Goal: Navigation & Orientation: Find specific page/section

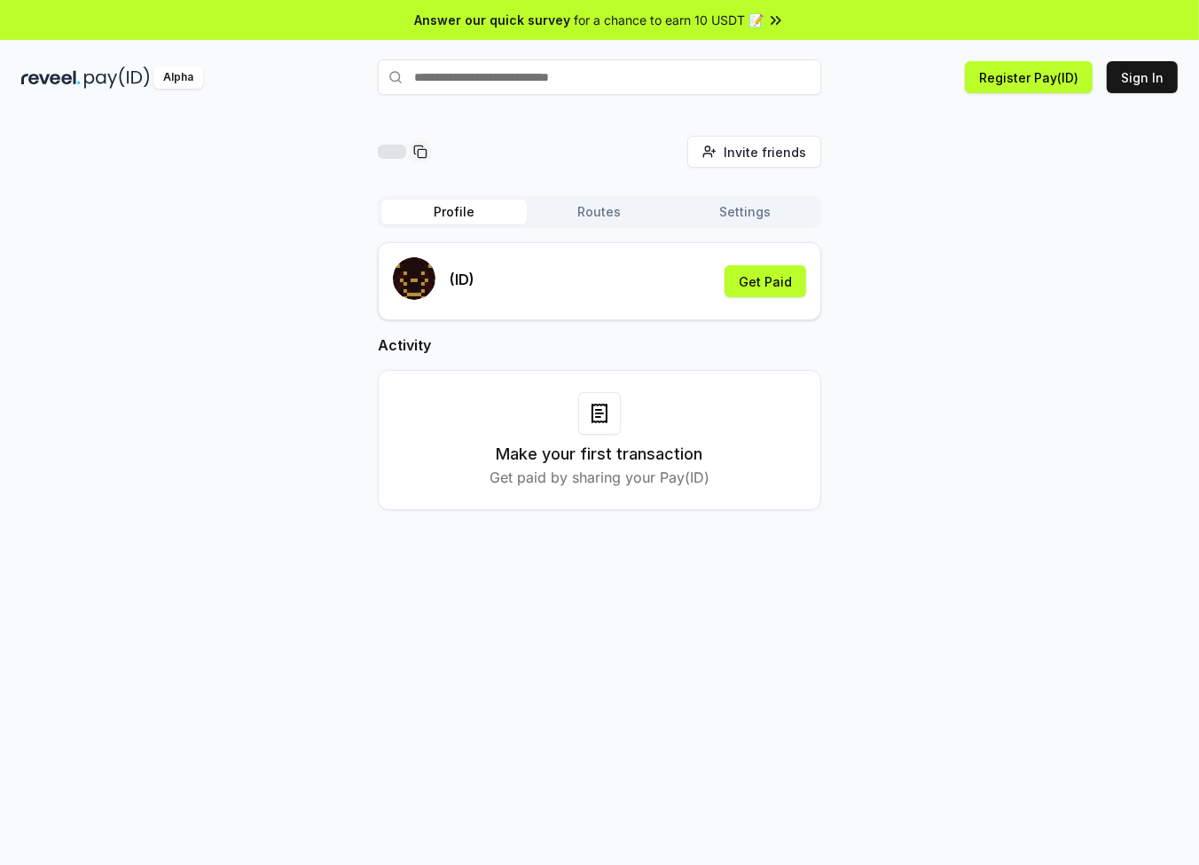
click at [617, 218] on button "Routes" at bounding box center [599, 212] width 145 height 25
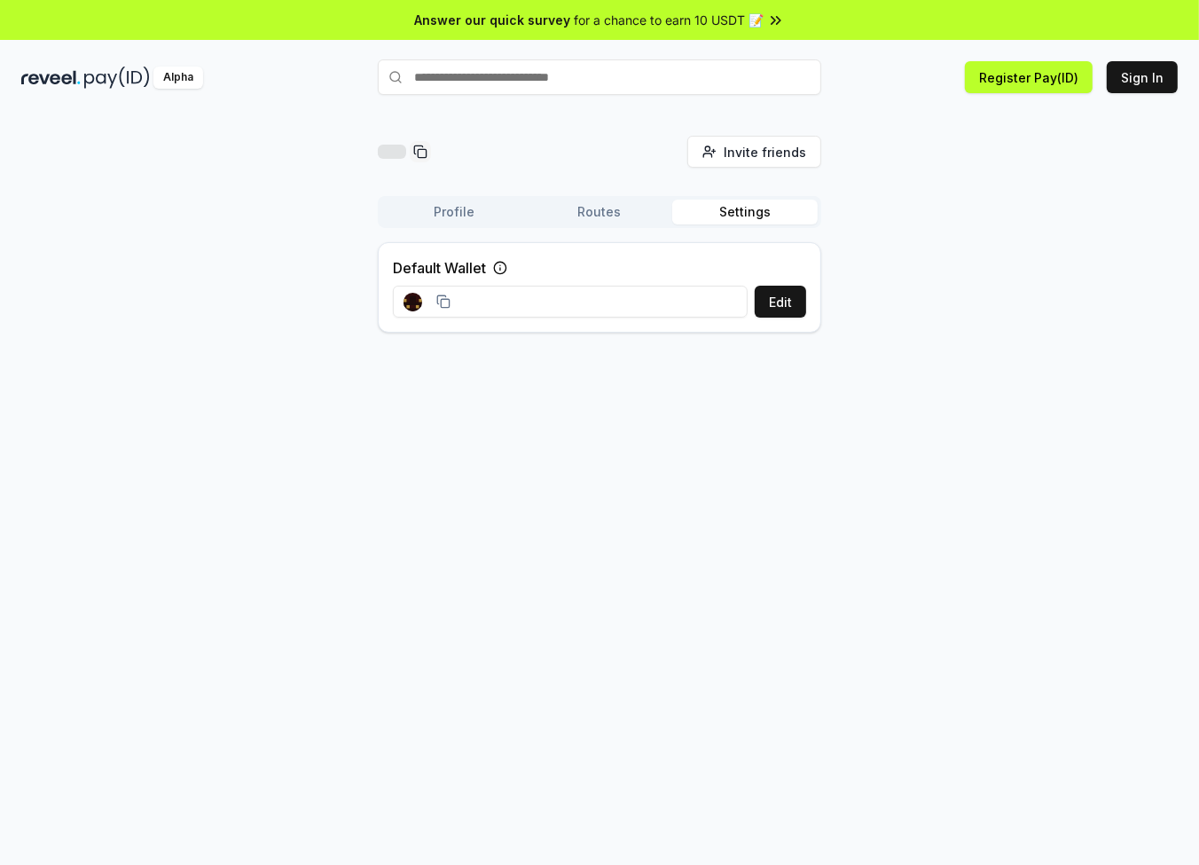
click at [729, 219] on button "Settings" at bounding box center [744, 212] width 145 height 25
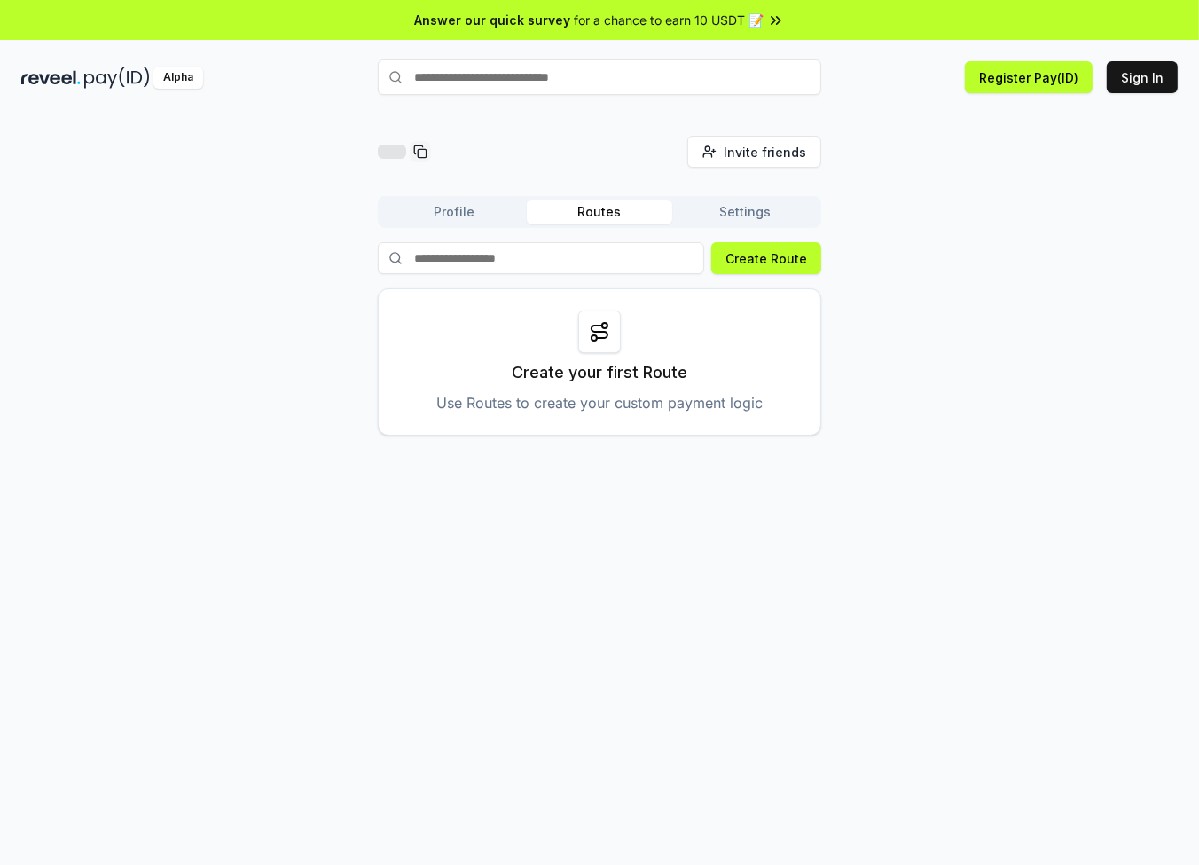
click at [598, 209] on button "Routes" at bounding box center [599, 212] width 145 height 25
click at [462, 211] on button "Profile" at bounding box center [453, 212] width 145 height 25
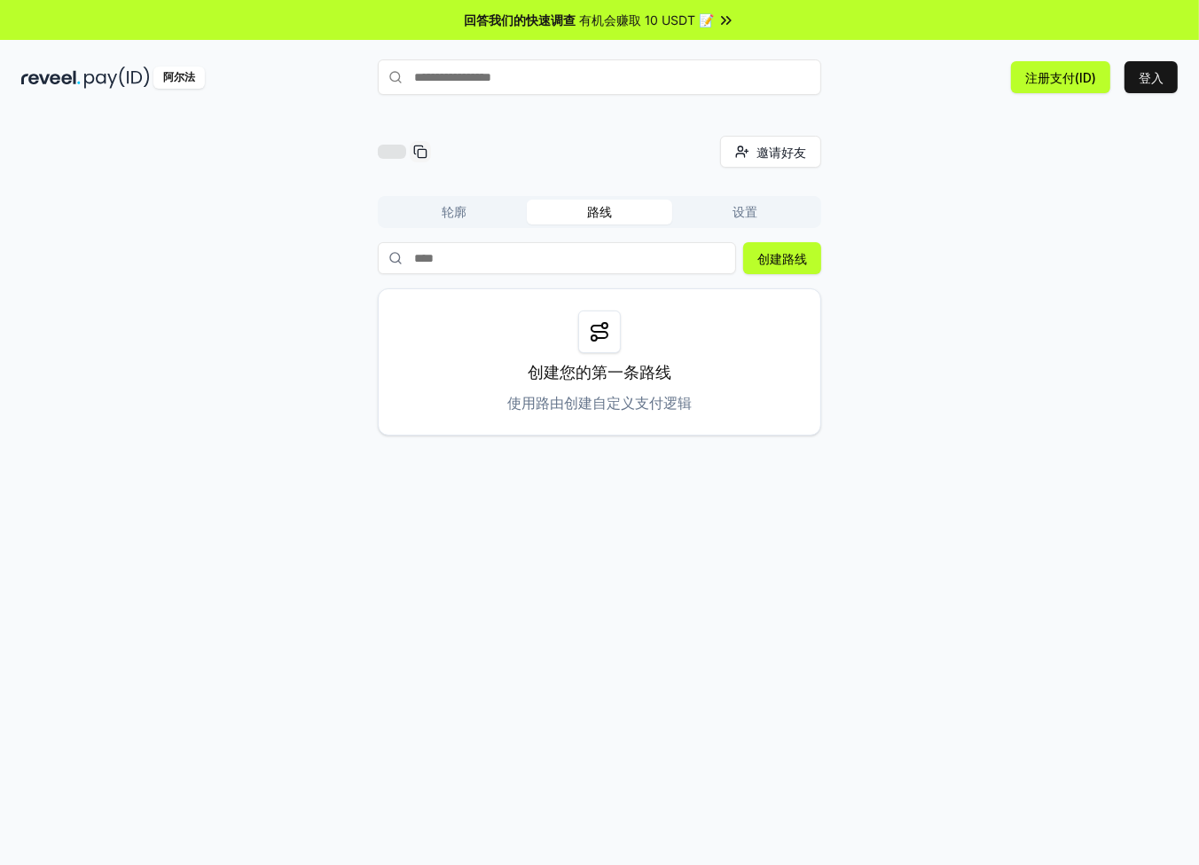
click at [481, 217] on button "轮廓" at bounding box center [453, 212] width 145 height 25
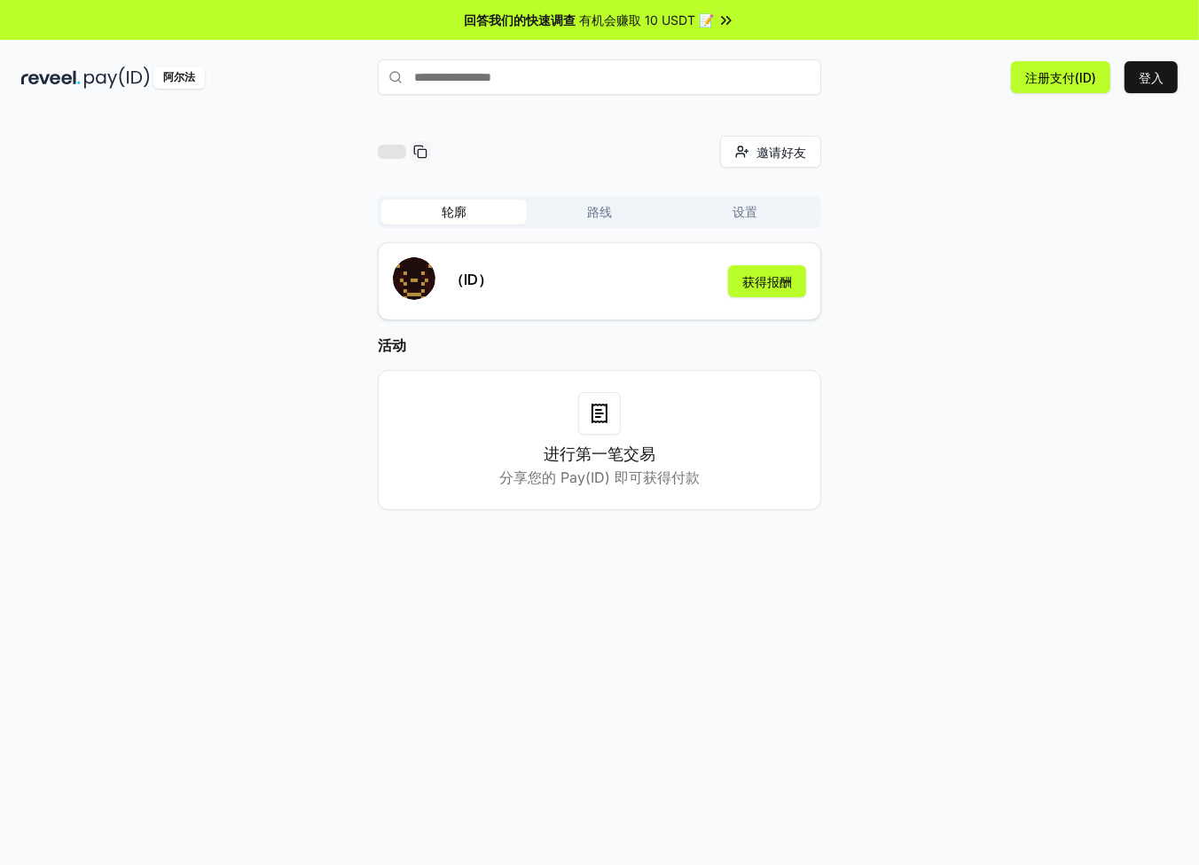
click at [574, 481] on font "分享您的 Pay(ID) 即可获得付款" at bounding box center [599, 477] width 200 height 18
